Goal: Task Accomplishment & Management: Manage account settings

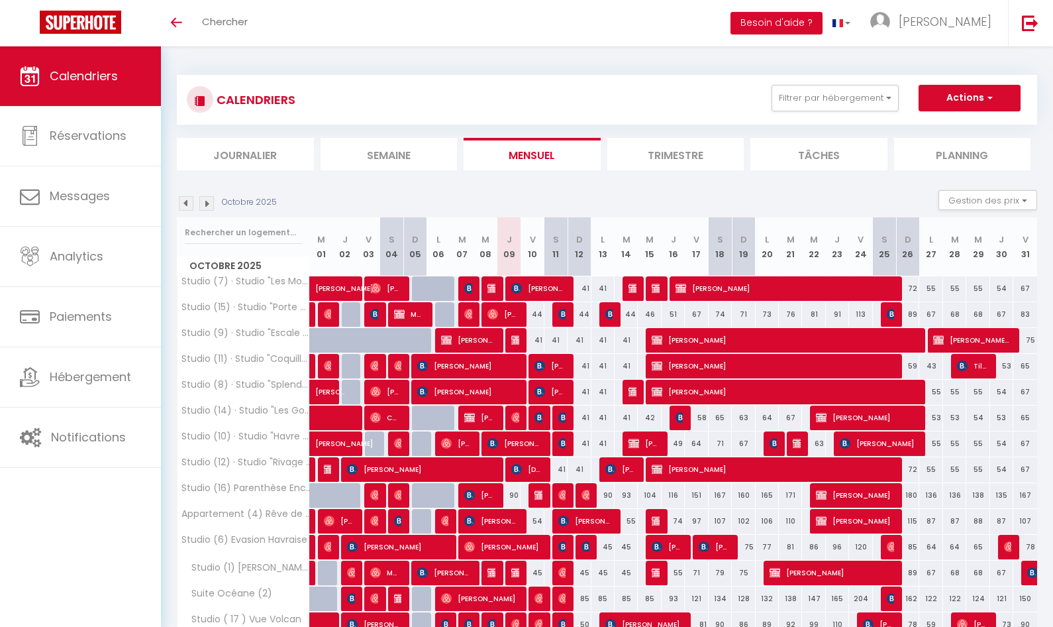
click at [933, 155] on li "Planning" at bounding box center [962, 154] width 137 height 32
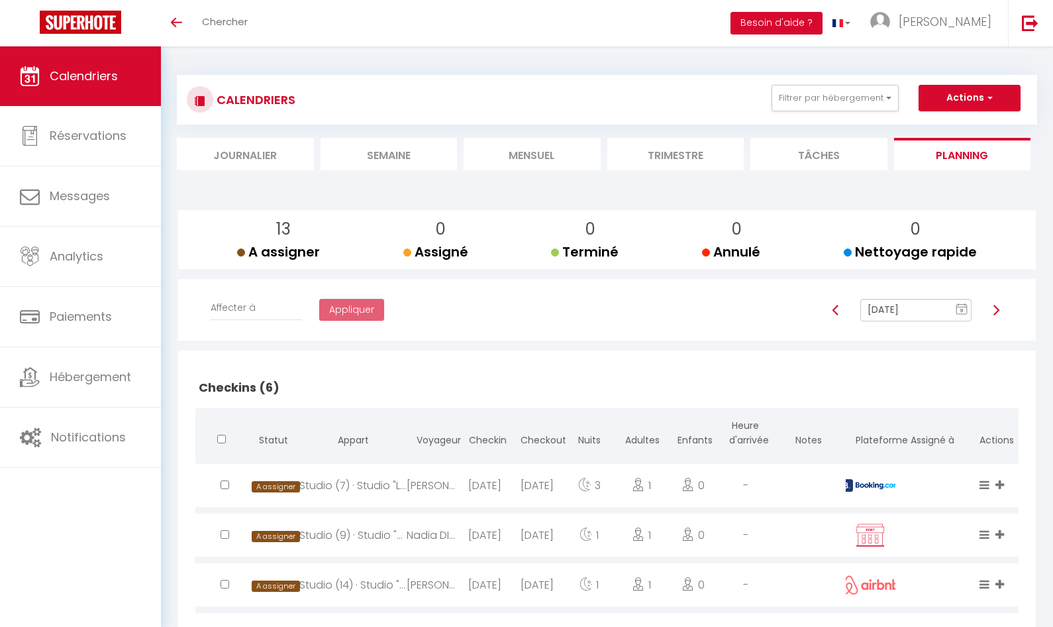
click at [994, 309] on img at bounding box center [996, 310] width 11 height 11
type input "[DATE]"
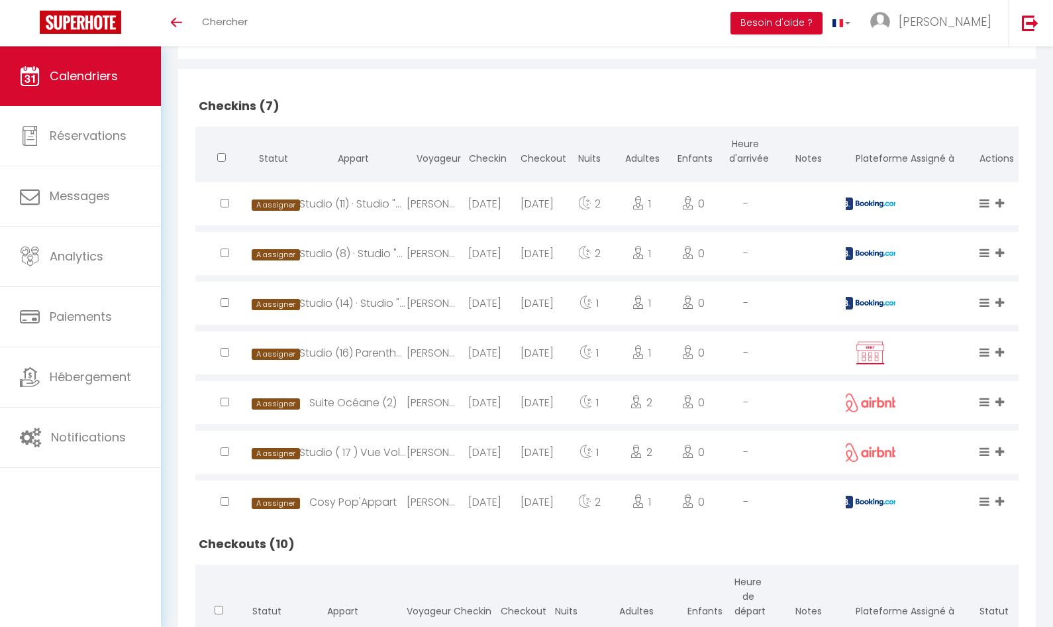
scroll to position [325, 0]
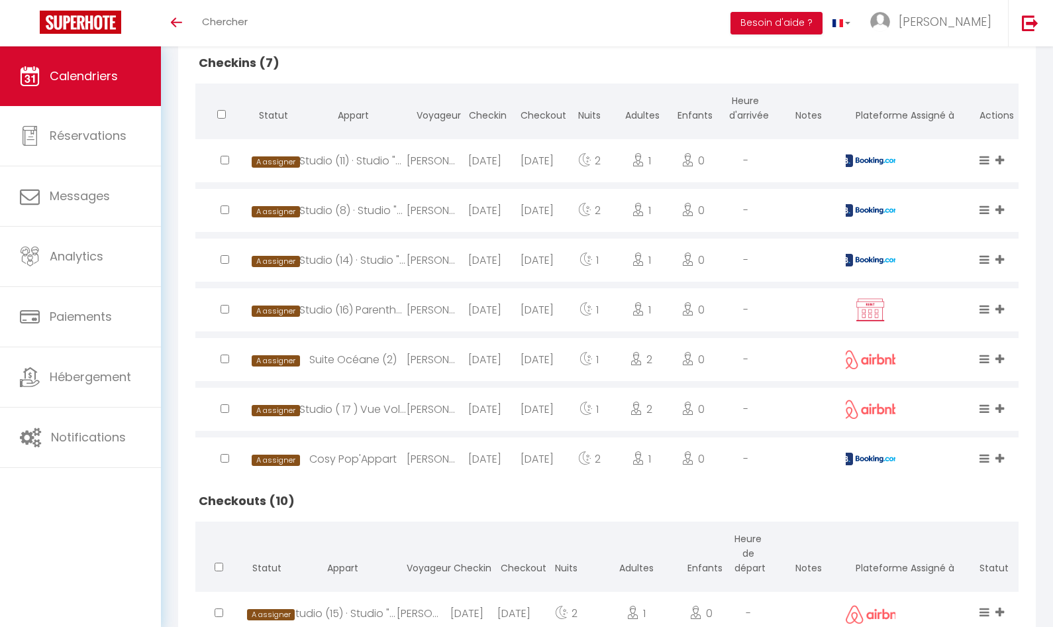
click at [384, 457] on div "Cosy Pop'Appart" at bounding box center [352, 458] width 107 height 43
select select "0"
select select "1"
select select
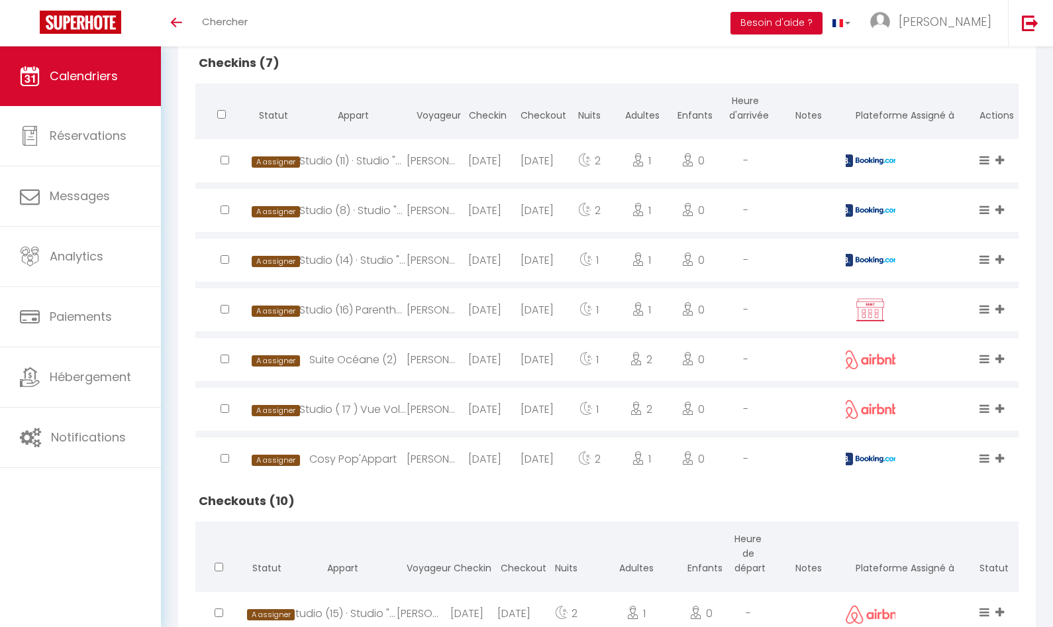
select select
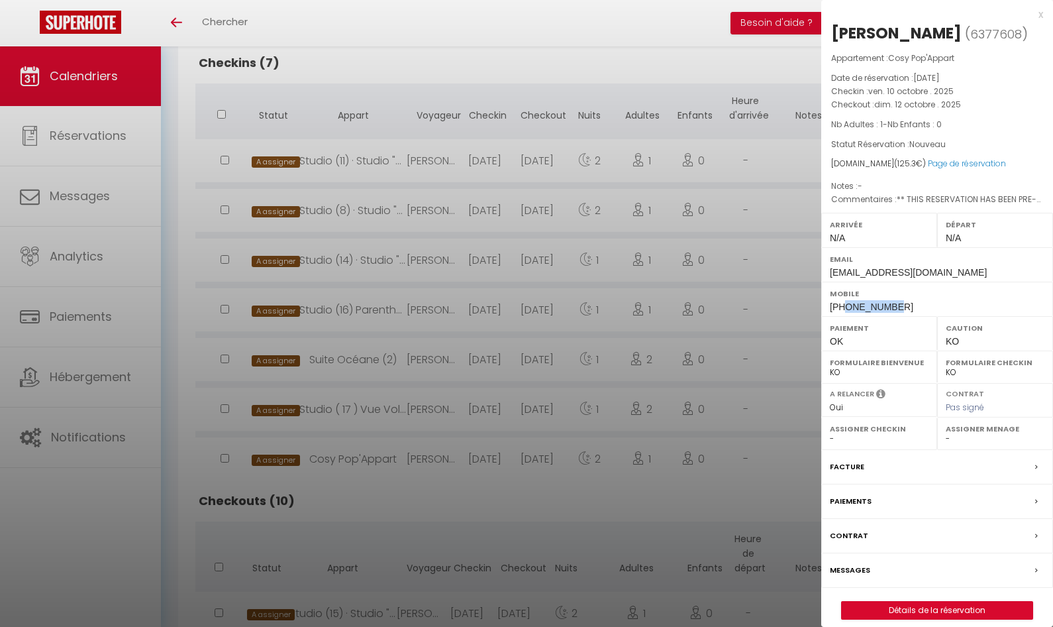
drag, startPoint x: 893, startPoint y: 326, endPoint x: 846, endPoint y: 332, distance: 47.4
click at [846, 316] on div "Mobile [PHONE_NUMBER]" at bounding box center [937, 299] width 232 height 34
copy span "637118425"
click at [1046, 19] on div "x [PERSON_NAME] ( 6377608 ) Appartement : Cosy Pop'Appart Date de réservation :…" at bounding box center [937, 319] width 232 height 639
click at [1043, 14] on div "x" at bounding box center [932, 15] width 222 height 16
